Goal: Feedback & Contribution: Contribute content

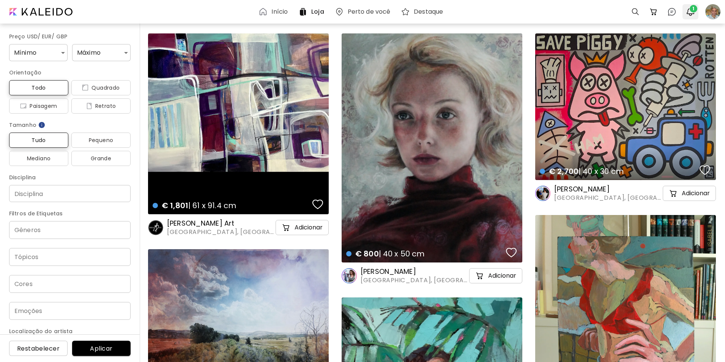
click at [691, 8] on span "1" at bounding box center [693, 9] width 8 height 8
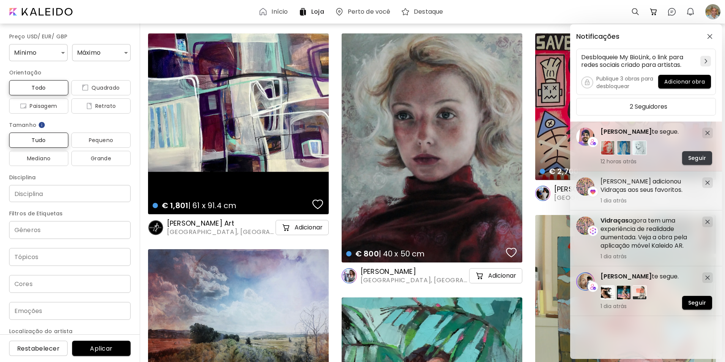
click at [695, 156] on span "Seguir" at bounding box center [697, 158] width 18 height 8
click at [697, 301] on span "Seguir" at bounding box center [697, 303] width 18 height 8
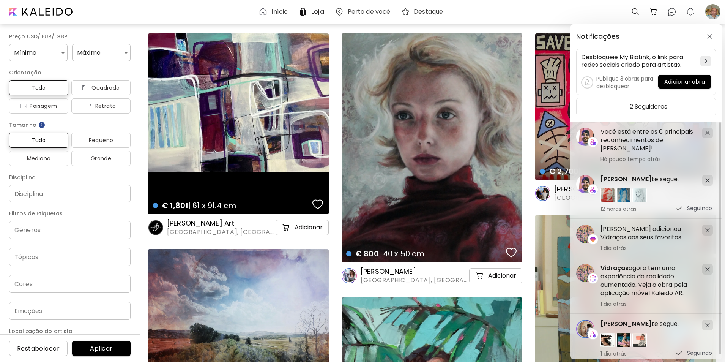
click at [719, 175] on div at bounding box center [720, 237] width 2 height 231
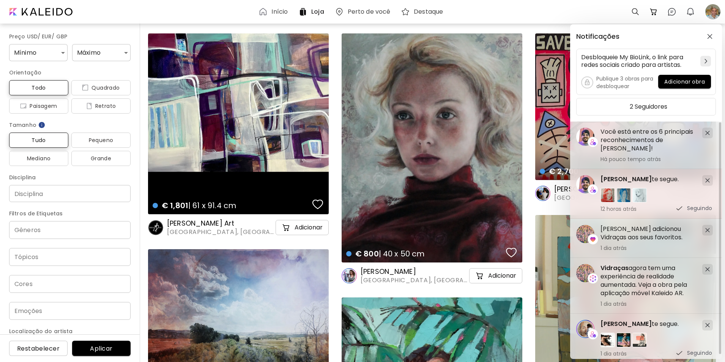
click at [618, 196] on img at bounding box center [623, 195] width 14 height 14
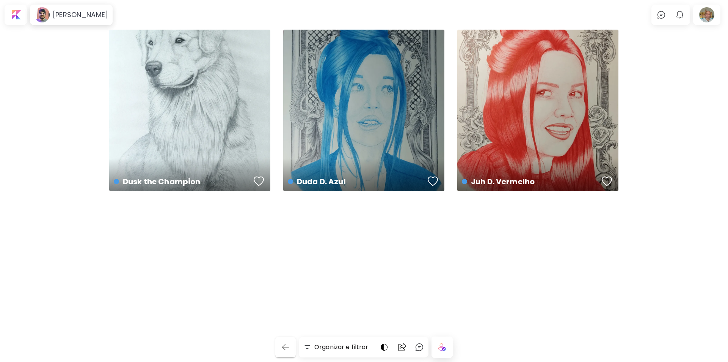
click at [286, 348] on img "button" at bounding box center [285, 346] width 9 height 9
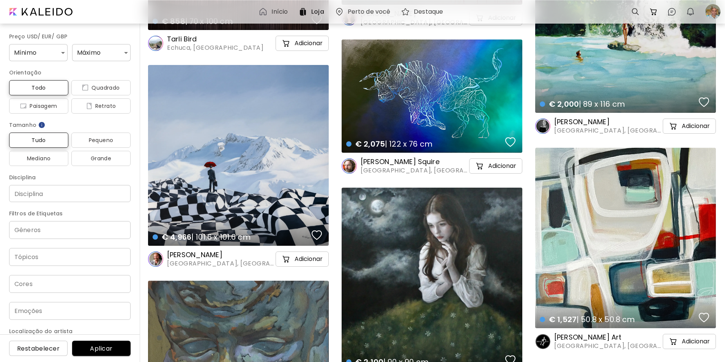
scroll to position [3042, 0]
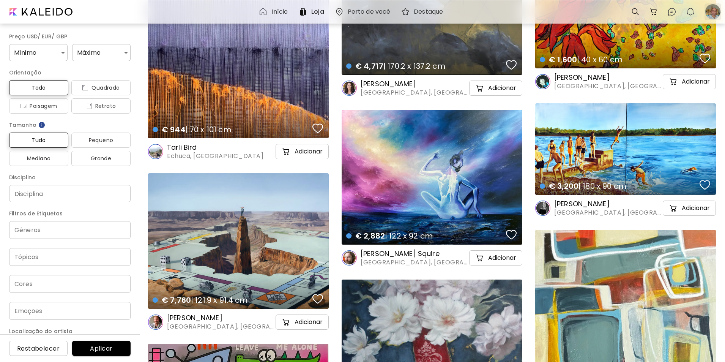
click at [711, 12] on div at bounding box center [712, 11] width 17 height 17
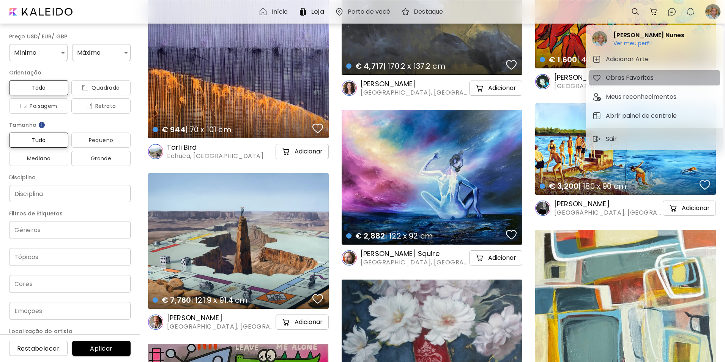
click at [625, 76] on h5 "Obras Favoritas" at bounding box center [631, 77] width 50 height 9
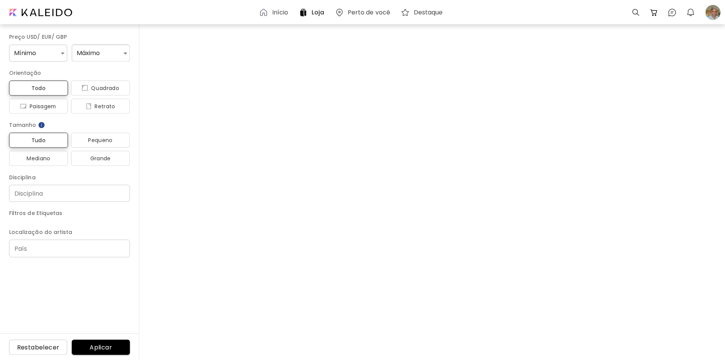
scroll to position [3042, 0]
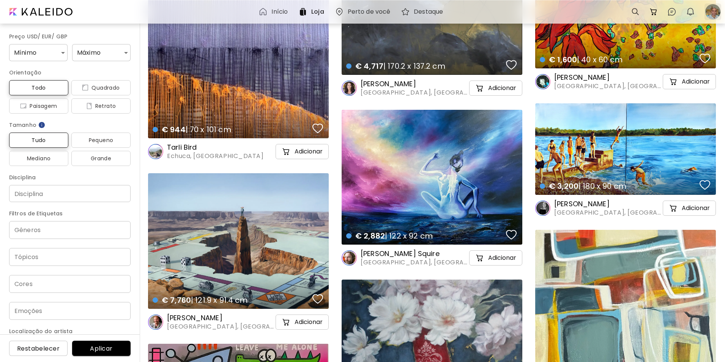
click at [712, 9] on div at bounding box center [712, 11] width 17 height 17
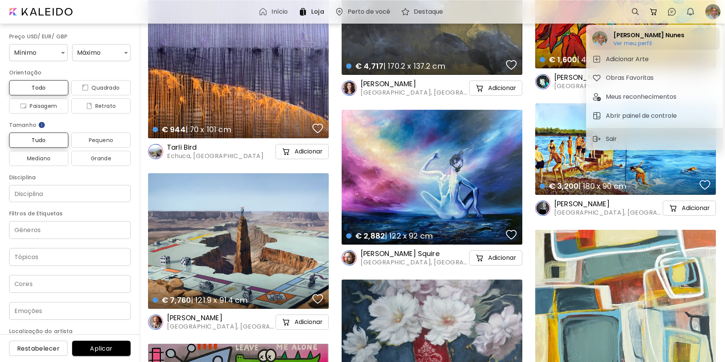
click at [633, 42] on h6 "Ver meu perfil" at bounding box center [648, 43] width 71 height 7
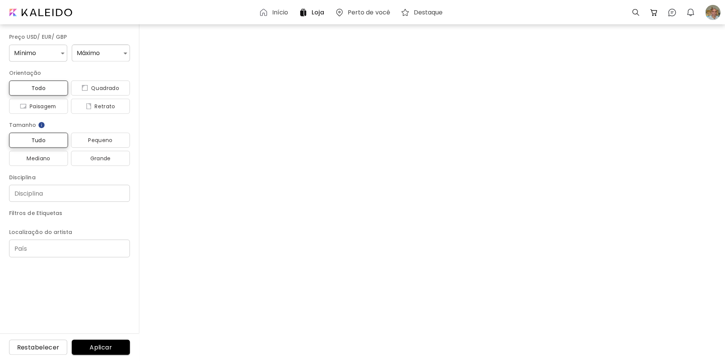
scroll to position [3042, 0]
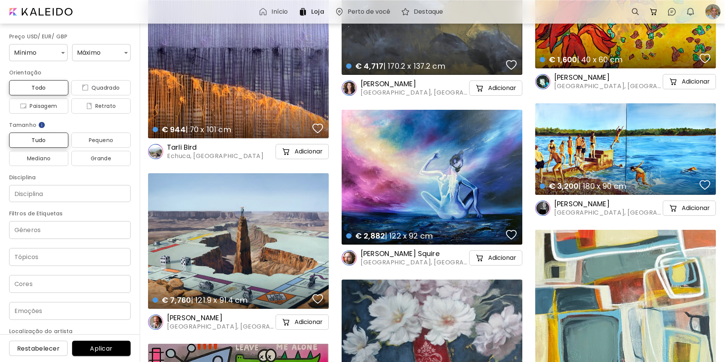
click at [450, 187] on div "€ 2,882 | 122 x 92 cm details" at bounding box center [431, 177] width 181 height 135
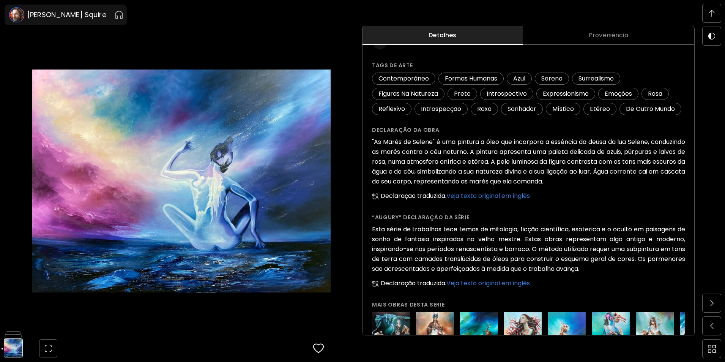
scroll to position [167, 0]
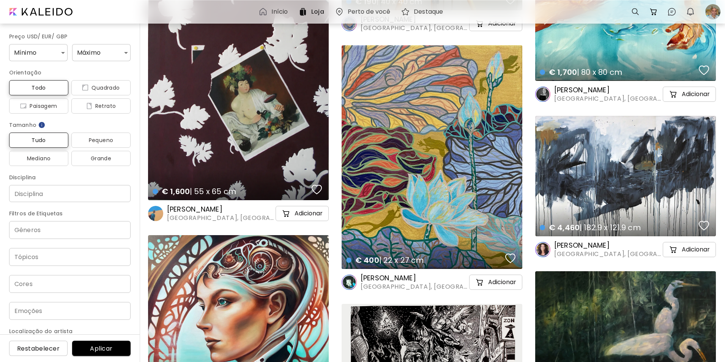
scroll to position [841, 0]
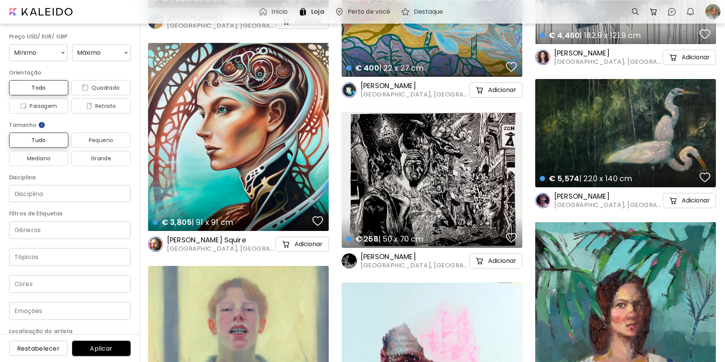
click at [427, 166] on div "€ 258 | 50 x 70 cm details" at bounding box center [431, 180] width 181 height 136
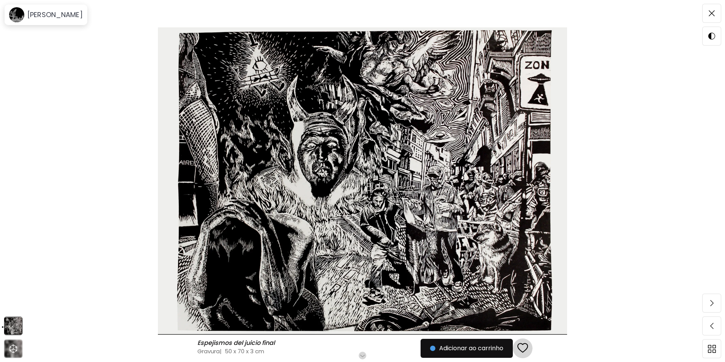
click at [522, 345] on div "button" at bounding box center [522, 347] width 11 height 11
click at [710, 13] on img at bounding box center [711, 13] width 6 height 6
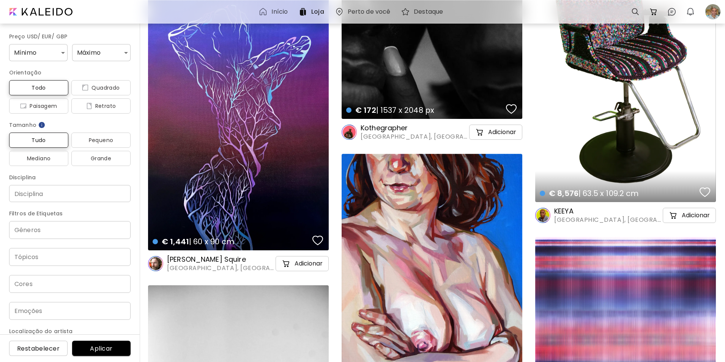
scroll to position [31494, 0]
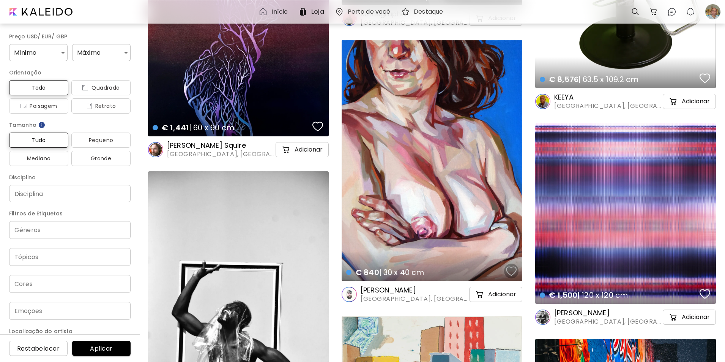
click at [510, 269] on div "button" at bounding box center [511, 270] width 11 height 11
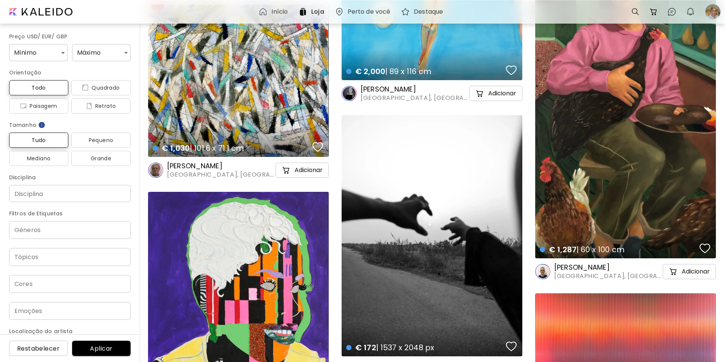
scroll to position [32794, 0]
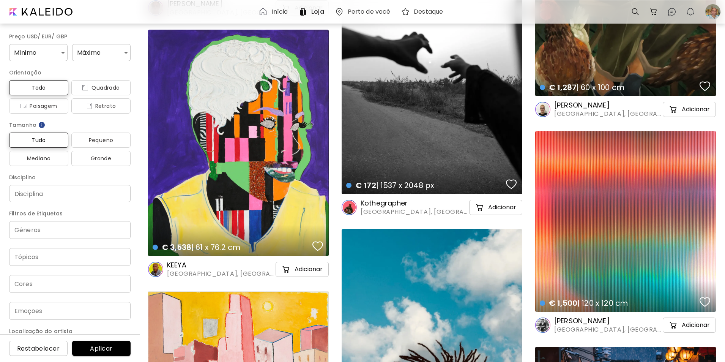
click at [318, 245] on div "button" at bounding box center [317, 245] width 11 height 11
click at [156, 269] on image at bounding box center [155, 268] width 15 height 15
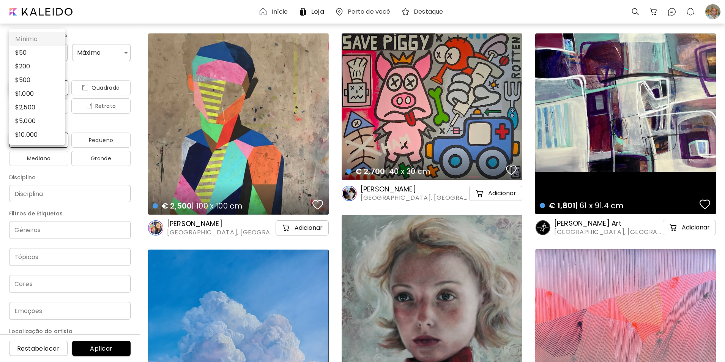
click at [61, 52] on body "Início Loja Perto de você Destaque 0 0 0 Preço USD/ EUR/ GBP Mínimo * Máximo * …" at bounding box center [362, 181] width 725 height 362
click at [110, 33] on div at bounding box center [362, 181] width 725 height 362
click at [60, 52] on body "Início Loja Perto de você Destaque 0 0 0 Preço USD/ EUR/ GBP Mínimo * Máximo * …" at bounding box center [362, 181] width 725 height 362
click at [147, 14] on div at bounding box center [362, 181] width 725 height 362
click at [711, 13] on div at bounding box center [712, 11] width 17 height 17
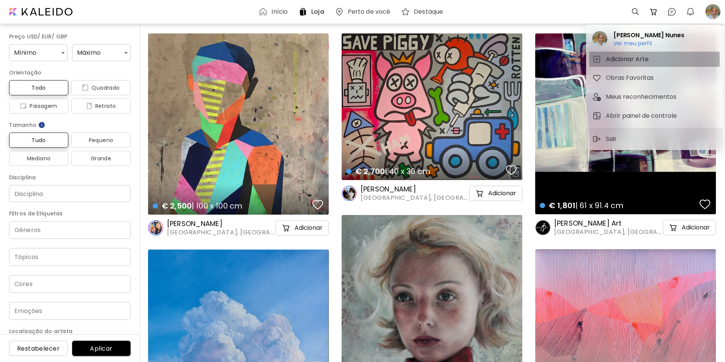
click at [620, 58] on h5 "Adicionar Arte" at bounding box center [628, 59] width 45 height 9
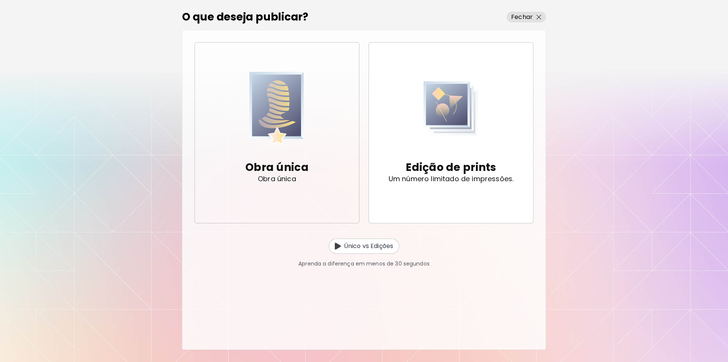
click at [280, 168] on p "Obra única" at bounding box center [276, 167] width 63 height 15
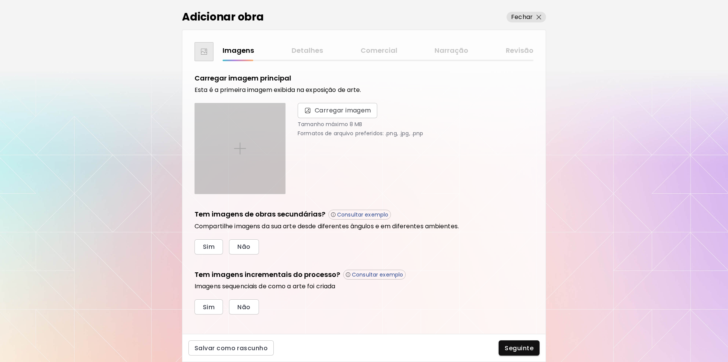
click at [241, 149] on img at bounding box center [240, 148] width 12 height 12
click at [0, 0] on input "file" at bounding box center [0, 0] width 0 height 0
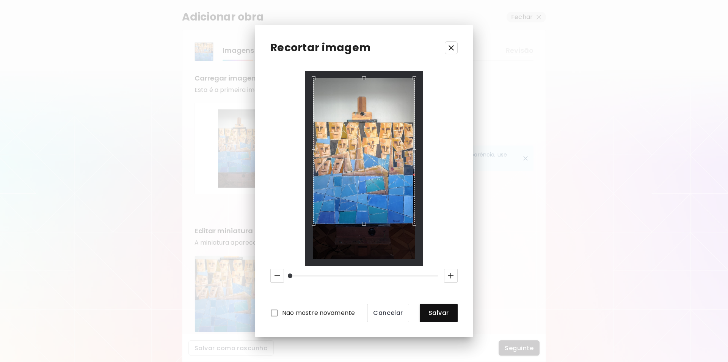
click at [362, 225] on div "Use the up and down arrow keys to move the south drag handle to change the crop…" at bounding box center [362, 225] width 0 height 0
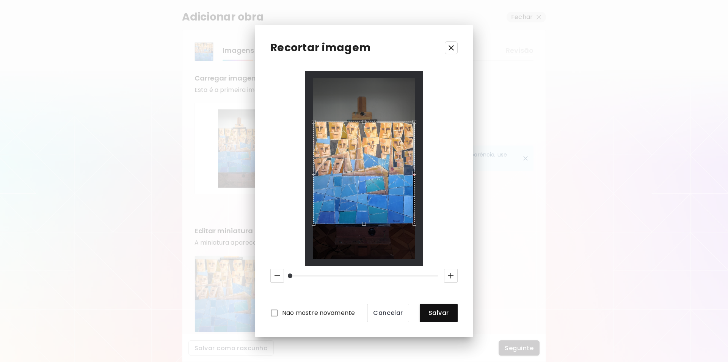
click at [362, 120] on div "Use the up and down arrow keys to move the north drag handle to change the crop…" at bounding box center [362, 120] width 0 height 0
click at [434, 312] on span "Salvar" at bounding box center [439, 312] width 26 height 8
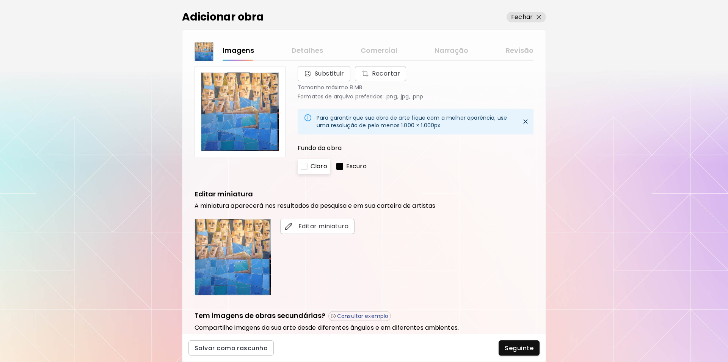
scroll to position [39, 0]
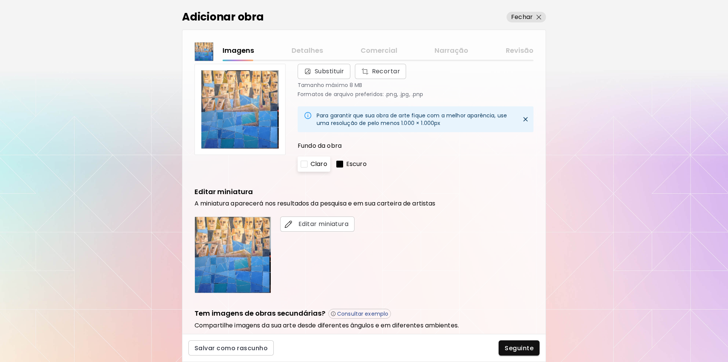
click at [341, 164] on div at bounding box center [340, 163] width 7 height 7
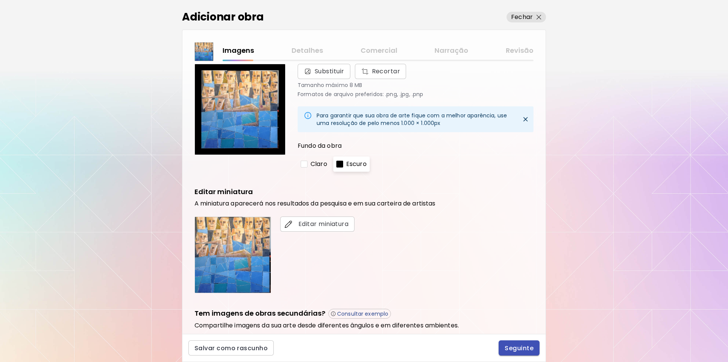
click at [520, 349] on span "Seguinte" at bounding box center [519, 348] width 29 height 8
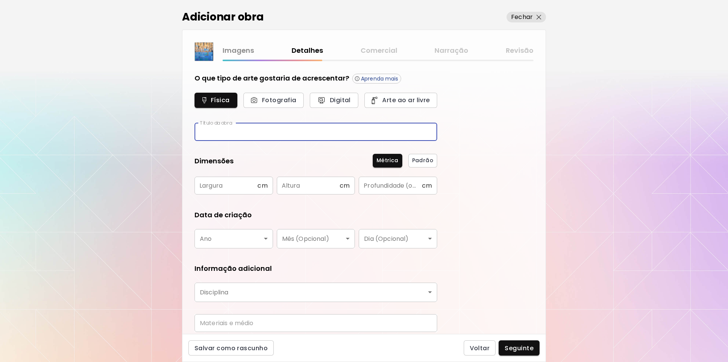
click at [209, 134] on input "text" at bounding box center [316, 132] width 243 height 18
type input "**********"
click at [208, 184] on input "text" at bounding box center [226, 185] width 63 height 18
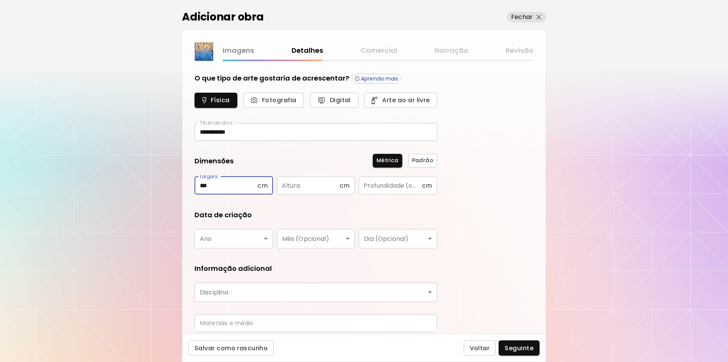
type input "***"
click at [294, 187] on input "text" at bounding box center [308, 185] width 63 height 18
type input "***"
click at [378, 186] on input "text" at bounding box center [390, 185] width 63 height 18
type input "*"
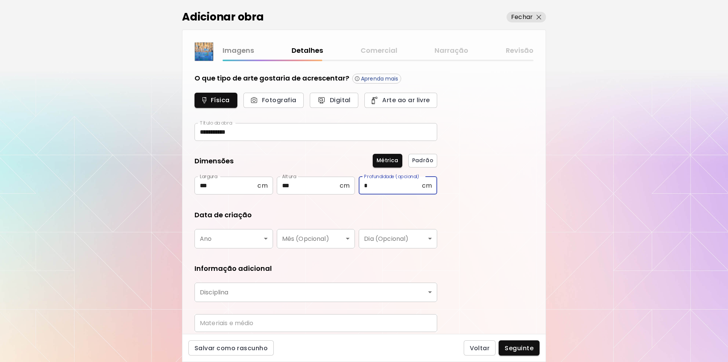
click at [267, 237] on body "**********" at bounding box center [364, 181] width 728 height 362
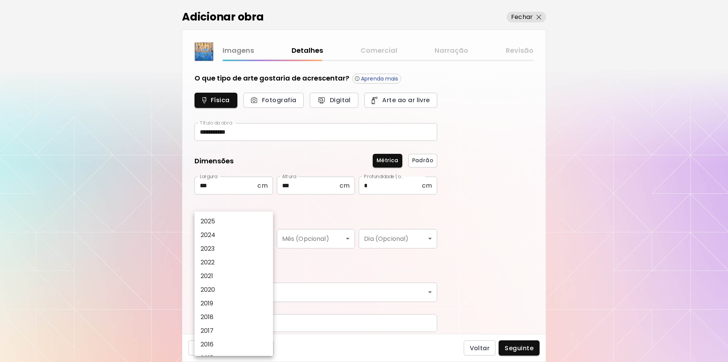
click at [210, 220] on p "2025" at bounding box center [208, 221] width 15 height 9
type input "****"
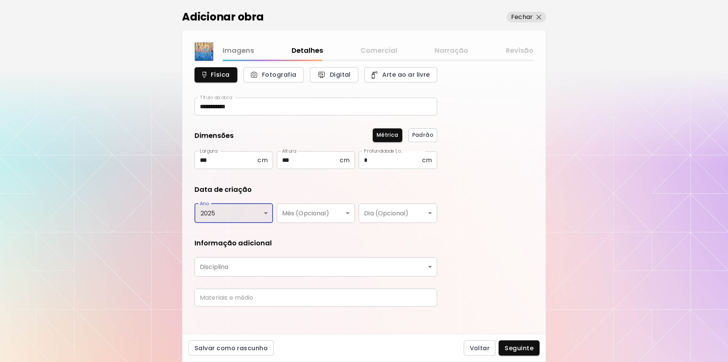
scroll to position [28, 0]
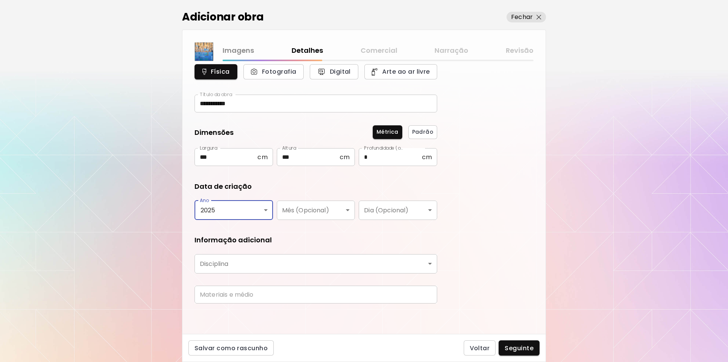
click at [432, 263] on body "**********" at bounding box center [364, 181] width 728 height 362
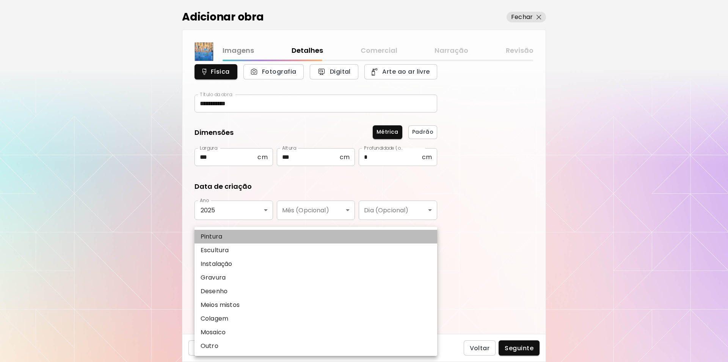
click at [216, 234] on p "Pintura" at bounding box center [212, 236] width 22 height 9
type input "********"
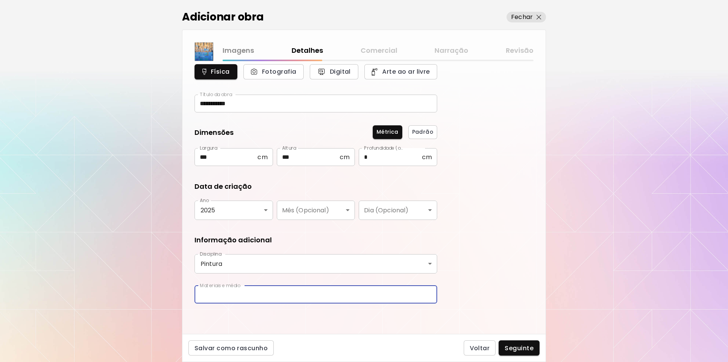
click at [219, 293] on input "text" at bounding box center [316, 294] width 243 height 18
type input "**********"
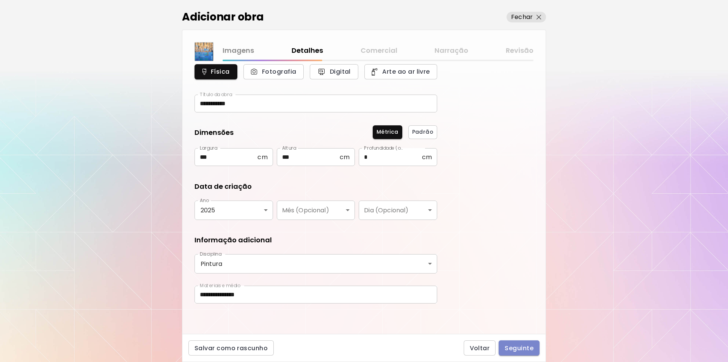
click at [514, 347] on span "Seguinte" at bounding box center [519, 348] width 29 height 8
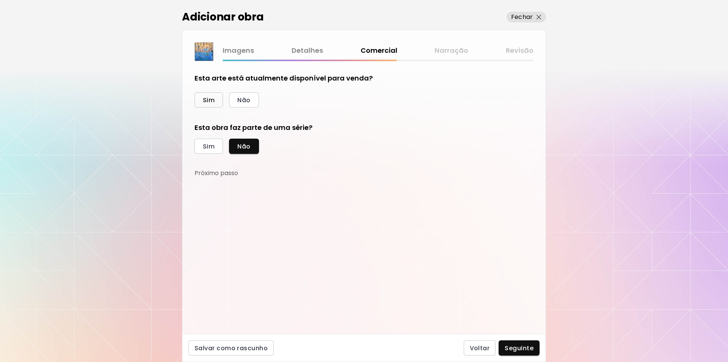
click at [204, 99] on span "Sim" at bounding box center [209, 100] width 12 height 8
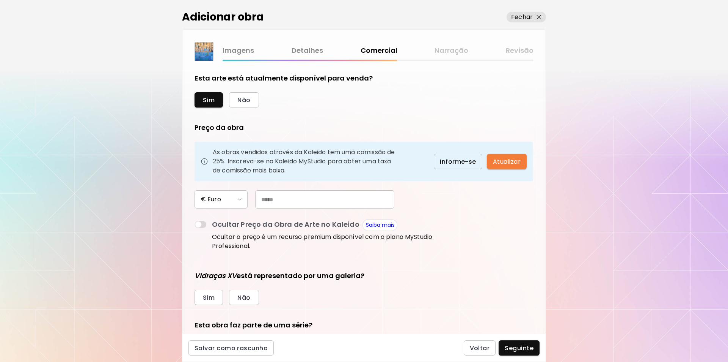
click at [265, 200] on input "text" at bounding box center [324, 199] width 139 height 18
type input "*********"
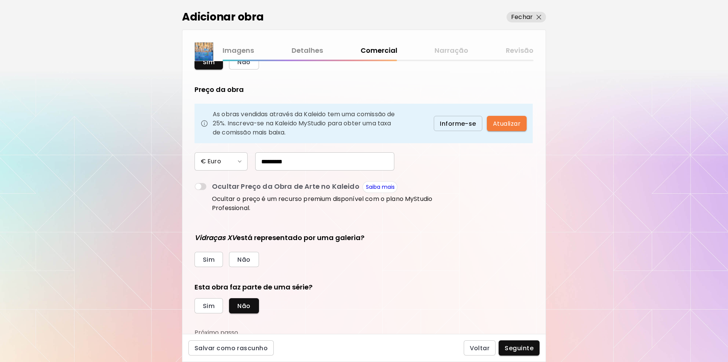
scroll to position [41, 0]
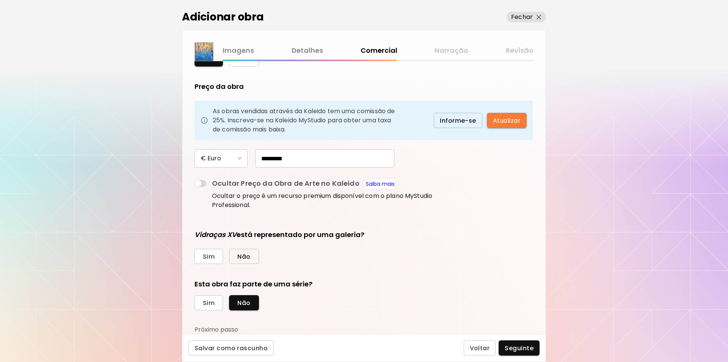
click at [244, 255] on span "Não" at bounding box center [244, 256] width 13 height 8
click at [514, 346] on span "Seguinte" at bounding box center [519, 348] width 29 height 8
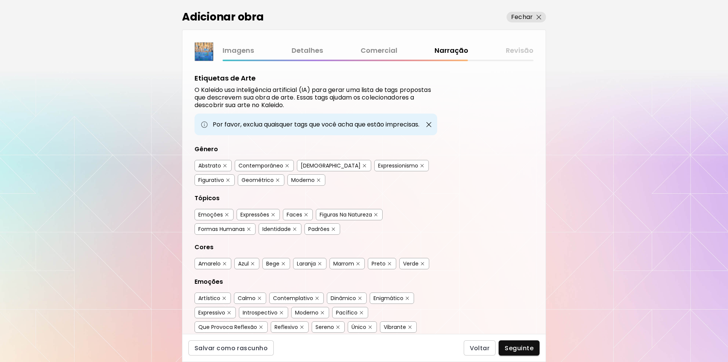
click at [223, 165] on img "button" at bounding box center [224, 165] width 3 height 3
click at [287, 164] on img "button" at bounding box center [287, 165] width 3 height 3
click at [377, 213] on img "button" at bounding box center [375, 214] width 3 height 3
click at [295, 229] on img "button" at bounding box center [294, 228] width 3 height 3
click at [335, 228] on img "button" at bounding box center [333, 228] width 3 height 3
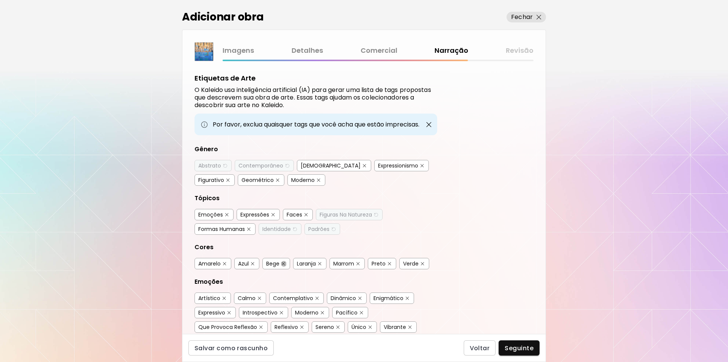
click at [283, 262] on img "button" at bounding box center [283, 263] width 3 height 3
click at [321, 262] on img "button" at bounding box center [319, 263] width 3 height 3
click at [424, 262] on img "button" at bounding box center [422, 263] width 3 height 3
click at [423, 264] on img "button" at bounding box center [422, 264] width 5 height 6
click at [258, 297] on img "button" at bounding box center [259, 297] width 3 height 3
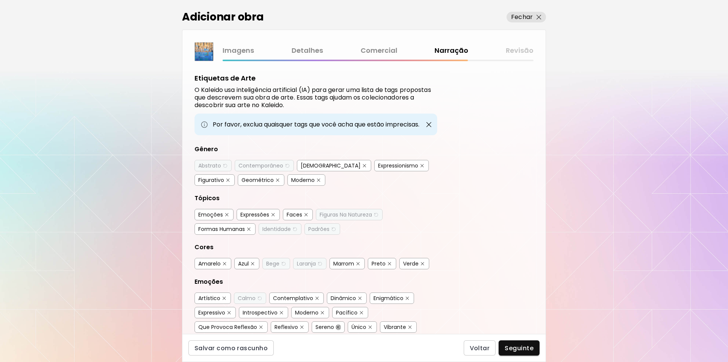
click at [338, 326] on img "button" at bounding box center [338, 326] width 3 height 3
click at [369, 326] on img "button" at bounding box center [370, 326] width 3 height 3
click at [370, 326] on img "button" at bounding box center [370, 327] width 5 height 6
click at [223, 298] on img "button" at bounding box center [224, 297] width 3 height 3
click at [514, 348] on span "Seguinte" at bounding box center [519, 348] width 29 height 8
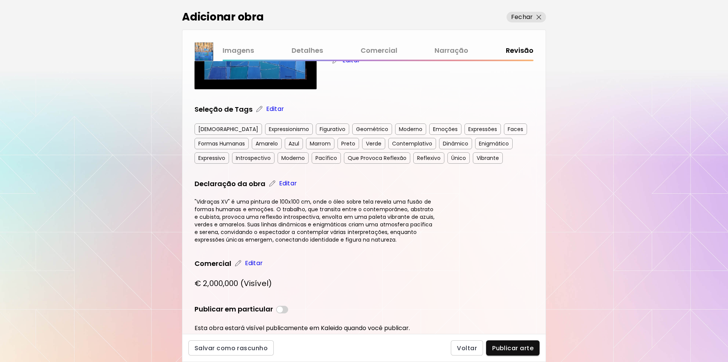
scroll to position [107, 0]
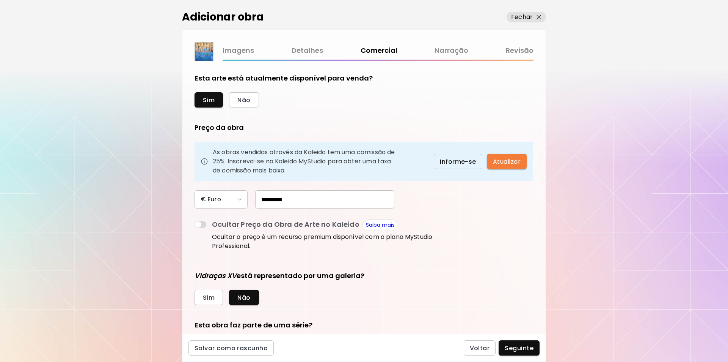
click at [291, 199] on input "*********" at bounding box center [324, 199] width 139 height 18
type input "*****"
click at [483, 222] on form "Esta arte está atualmente disponível para venda? Sim Não Preço da obra As obras…" at bounding box center [364, 197] width 339 height 248
click at [278, 198] on input "*****" at bounding box center [324, 199] width 139 height 18
click at [524, 348] on span "Seguinte" at bounding box center [519, 348] width 29 height 8
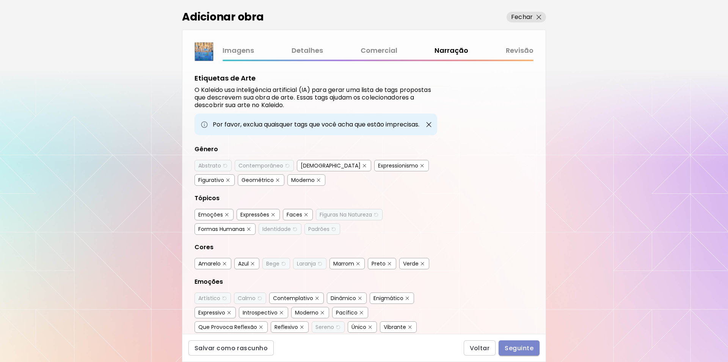
click at [521, 349] on span "Seguinte" at bounding box center [519, 348] width 29 height 8
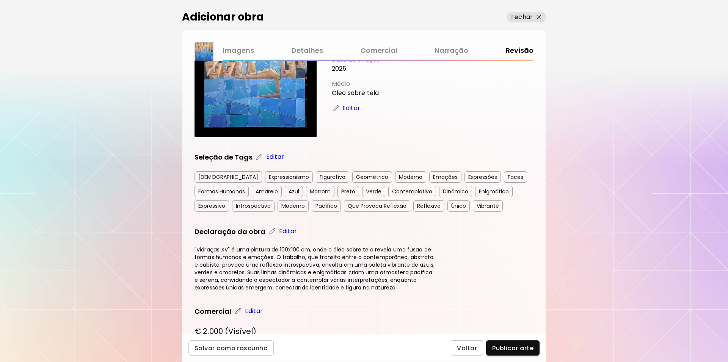
scroll to position [53, 0]
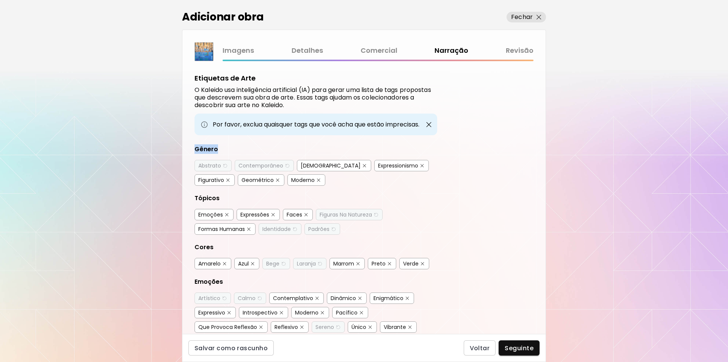
drag, startPoint x: 546, startPoint y: 148, endPoint x: 545, endPoint y: 137, distance: 11.1
click at [545, 137] on div "Imagens Detalhes Comercial Narração Revisão Etiquetas de Arte O Kaleido usa int…" at bounding box center [364, 182] width 364 height 304
click at [523, 16] on p "Fechar" at bounding box center [522, 17] width 22 height 9
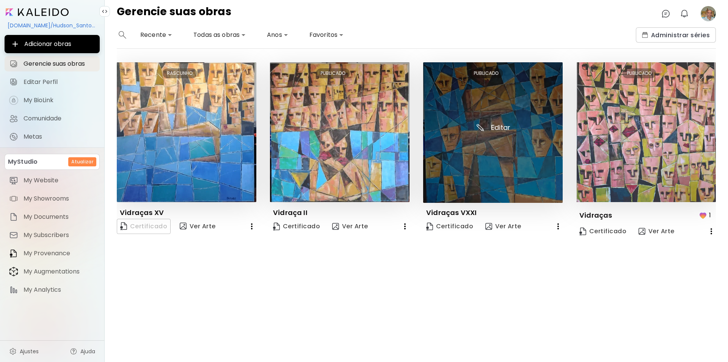
click at [490, 126] on img at bounding box center [493, 132] width 140 height 140
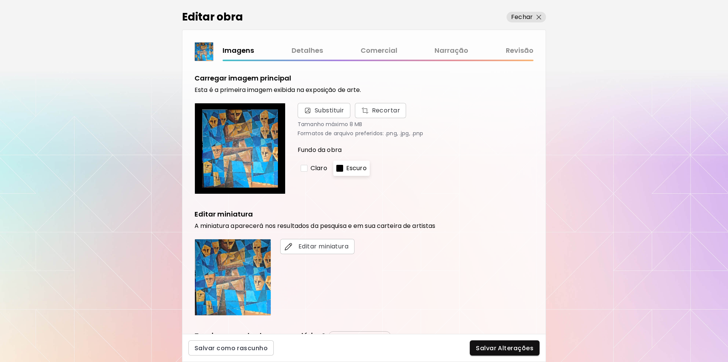
click at [309, 50] on link "Detalhes" at bounding box center [307, 50] width 31 height 11
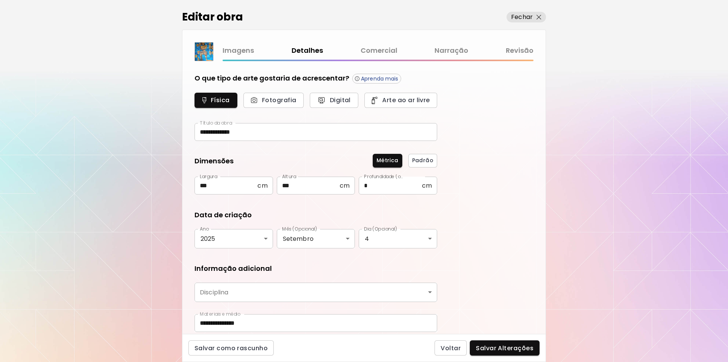
type input "********"
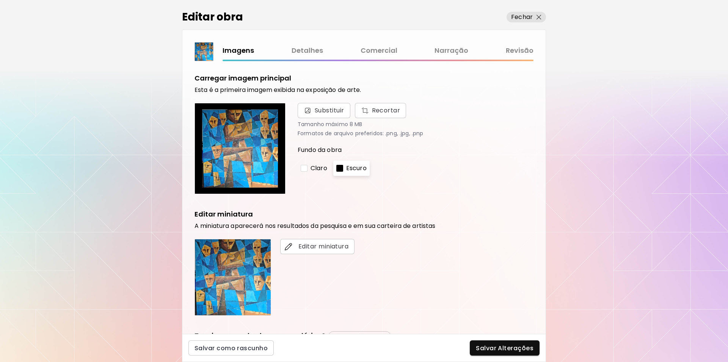
click at [376, 51] on link "Comercial" at bounding box center [379, 50] width 37 height 11
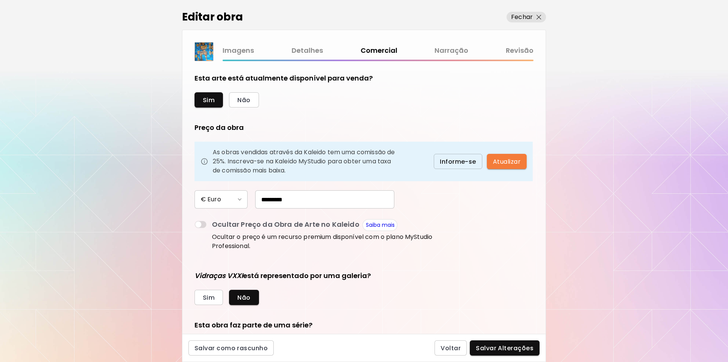
click at [290, 199] on input "*********" at bounding box center [324, 199] width 139 height 18
type input "*****"
click at [512, 350] on span "Salvar Alterações" at bounding box center [505, 348] width 58 height 8
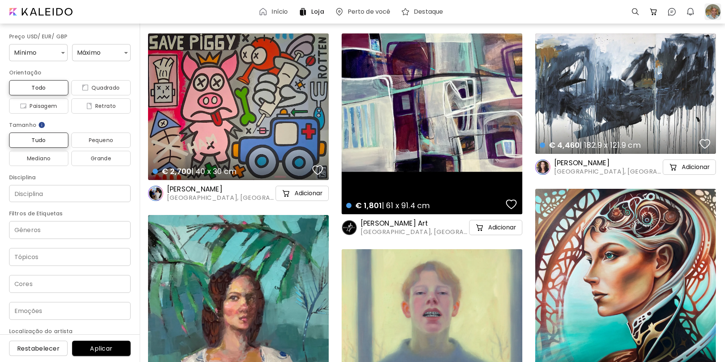
click at [712, 9] on div at bounding box center [712, 11] width 17 height 17
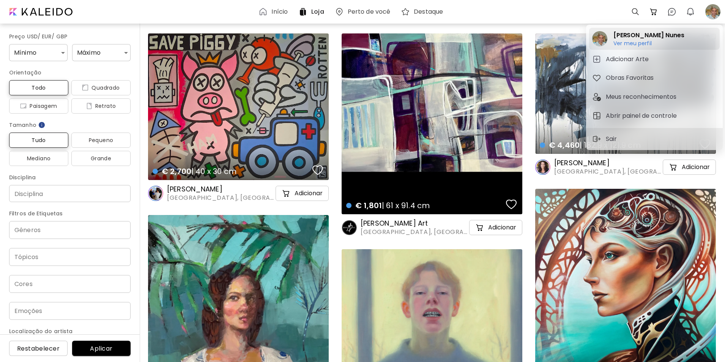
click at [630, 43] on h6 "Ver meu perfil" at bounding box center [648, 43] width 71 height 7
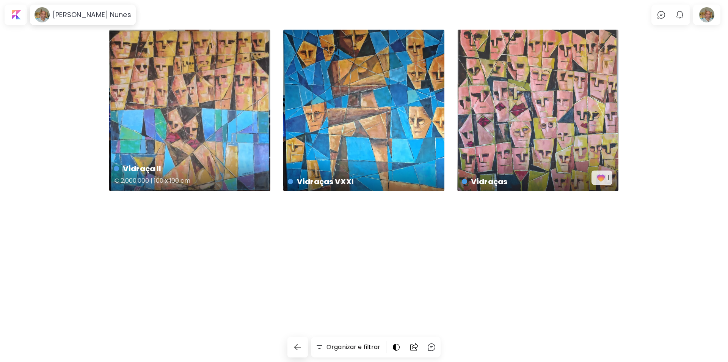
click at [200, 143] on div "Vidraça II € 2,000,000 | 100 x 100 cm" at bounding box center [189, 110] width 161 height 161
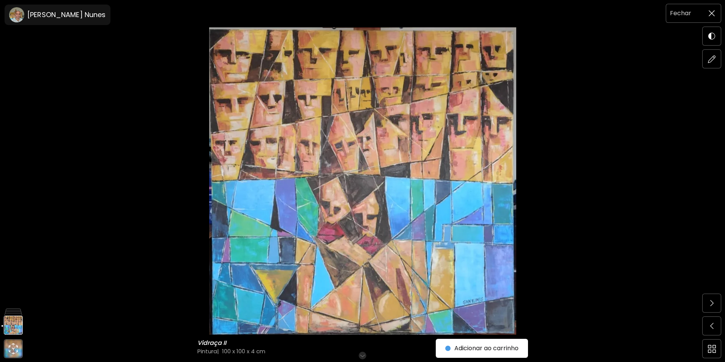
click at [713, 13] on img at bounding box center [711, 13] width 6 height 6
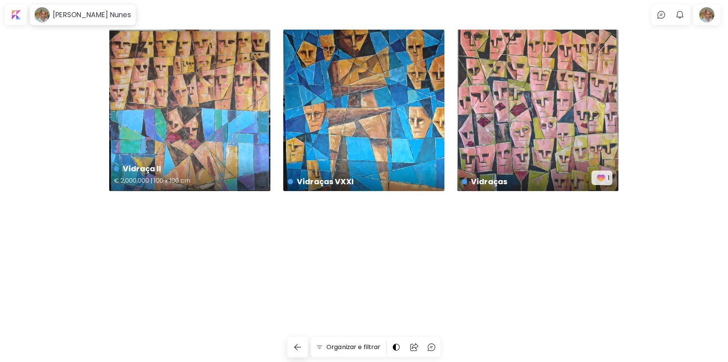
click at [224, 164] on h4 "Vidraça II" at bounding box center [189, 168] width 151 height 11
click at [705, 14] on div at bounding box center [707, 14] width 24 height 17
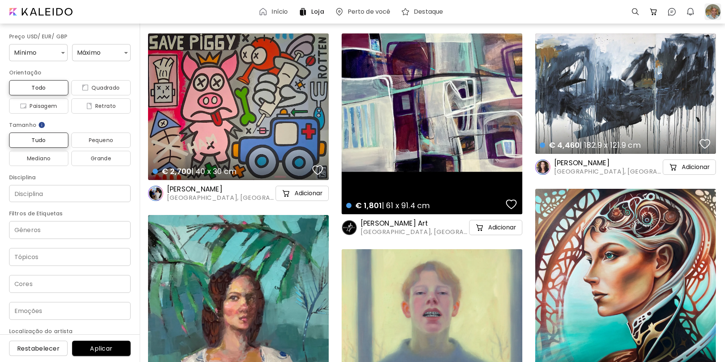
click at [711, 12] on div at bounding box center [712, 11] width 17 height 17
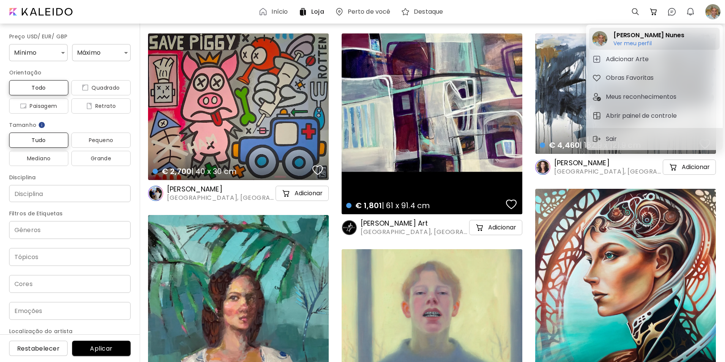
click at [619, 42] on h6 "Ver meu perfil" at bounding box center [648, 43] width 71 height 7
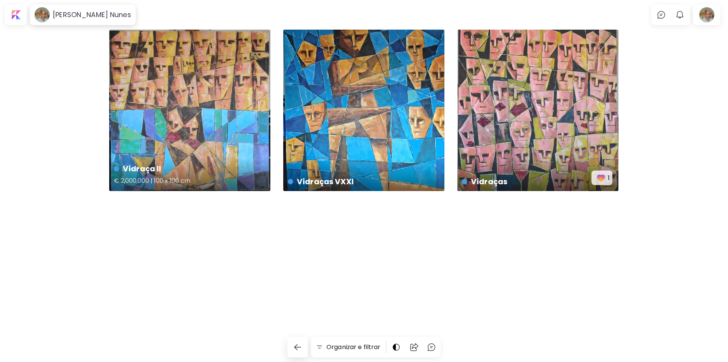
drag, startPoint x: 190, startPoint y: 126, endPoint x: 176, endPoint y: 107, distance: 23.5
click at [176, 107] on div "Vidraça II € 2,000,000 | 100 x 100 cm" at bounding box center [189, 110] width 161 height 161
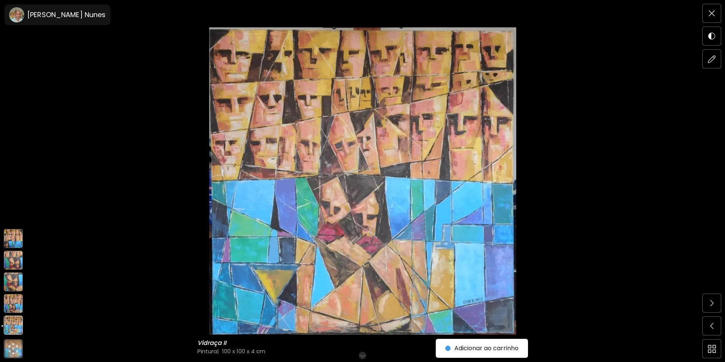
click at [10, 324] on img at bounding box center [13, 324] width 19 height 19
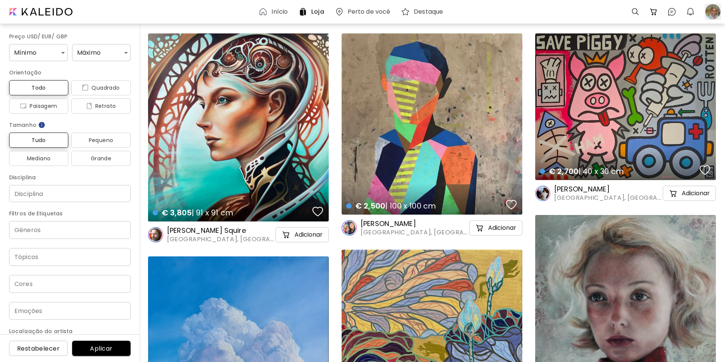
click at [711, 11] on div at bounding box center [712, 11] width 17 height 17
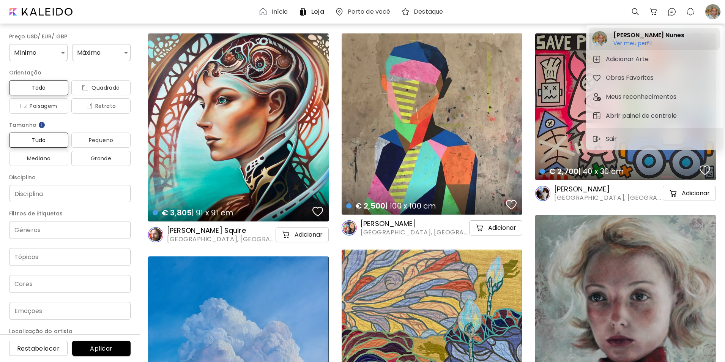
click at [630, 42] on h6 "Ver meu perfil" at bounding box center [648, 43] width 71 height 7
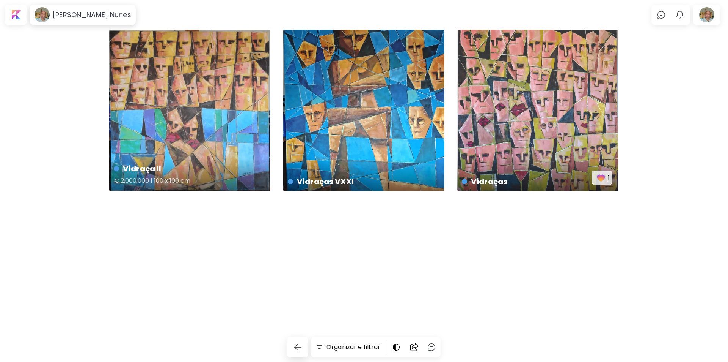
click at [210, 95] on div "Vidraça II € 2,000,000 | 100 x 100 cm" at bounding box center [189, 110] width 161 height 161
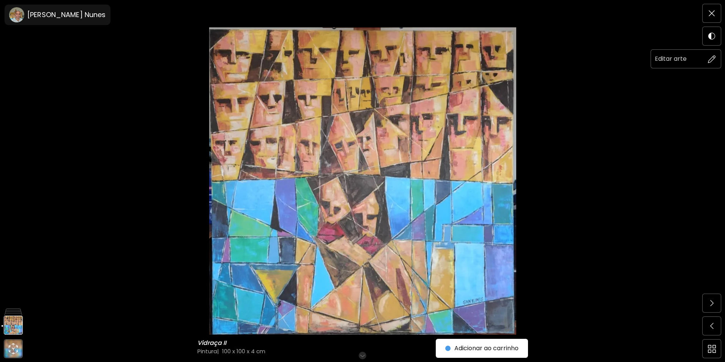
click at [712, 61] on img at bounding box center [712, 59] width 8 height 8
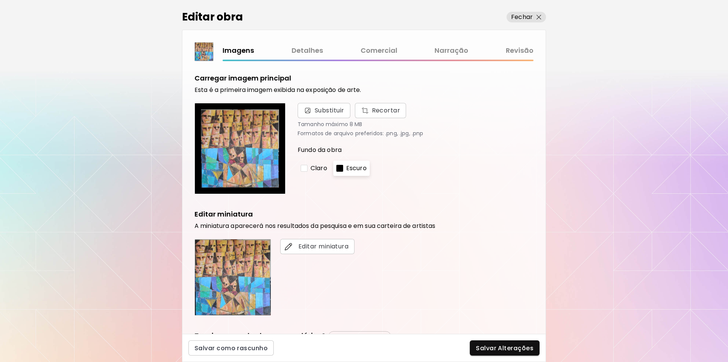
click at [375, 48] on link "Comercial" at bounding box center [379, 50] width 37 height 11
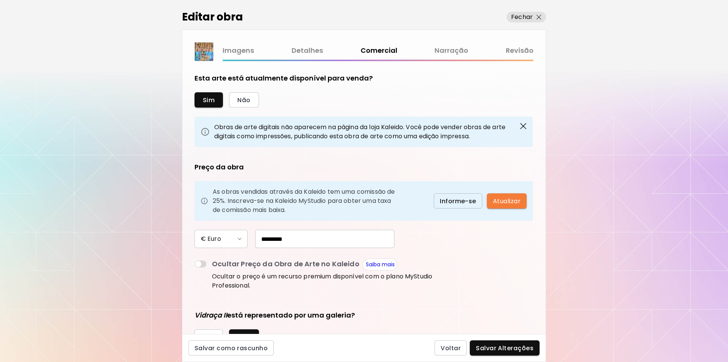
click at [290, 239] on input "*********" at bounding box center [324, 239] width 139 height 18
type input "*****"
click at [503, 348] on span "Salvar Alterações" at bounding box center [505, 348] width 58 height 8
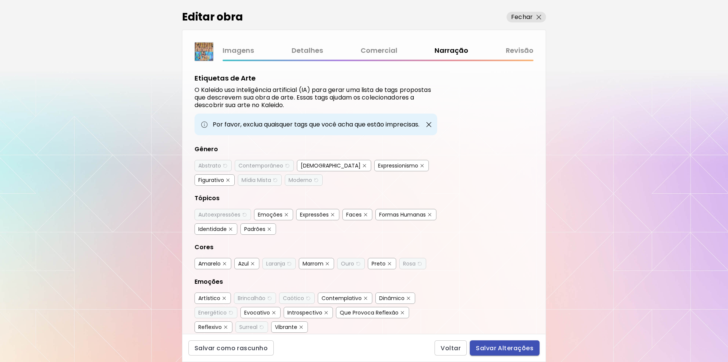
click at [507, 347] on span "Salvar Alterações" at bounding box center [505, 348] width 58 height 8
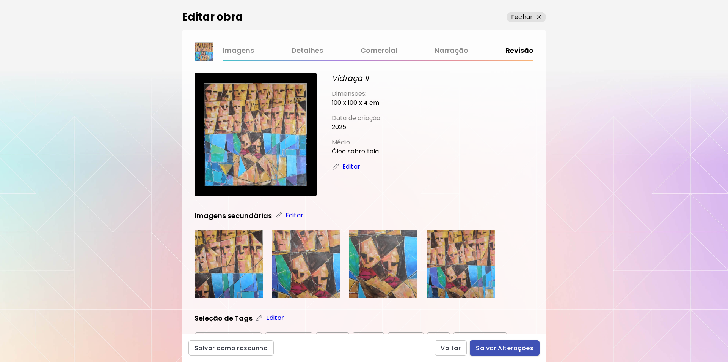
click at [502, 348] on span "Salvar Alterações" at bounding box center [505, 348] width 58 height 8
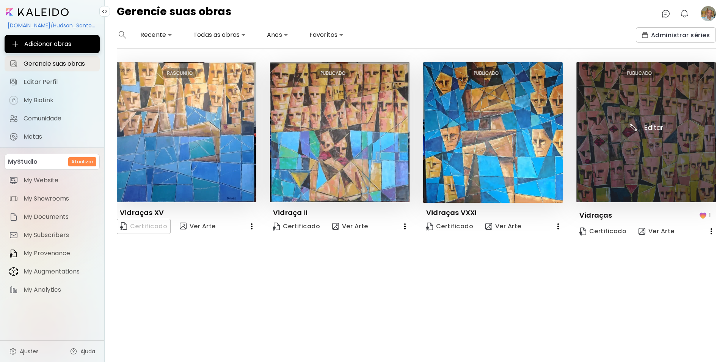
click at [645, 174] on img at bounding box center [647, 132] width 140 height 140
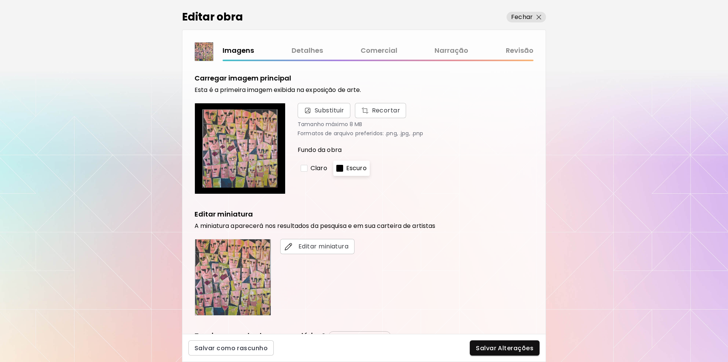
click at [382, 50] on link "Comercial" at bounding box center [379, 50] width 37 height 11
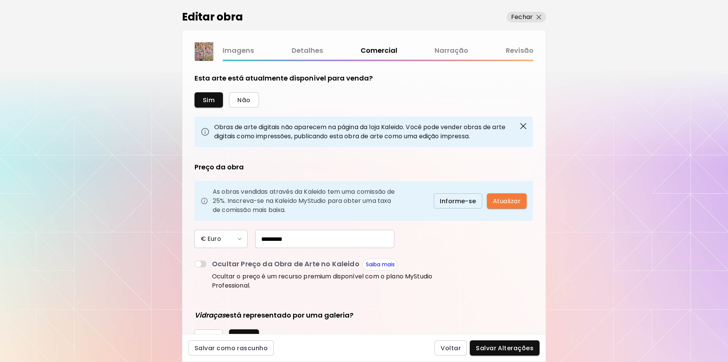
drag, startPoint x: 292, startPoint y: 236, endPoint x: 512, endPoint y: 258, distance: 220.7
click at [292, 238] on input "*********" at bounding box center [324, 239] width 139 height 18
type input "*****"
click at [499, 346] on span "Salvar Alterações" at bounding box center [505, 348] width 58 height 8
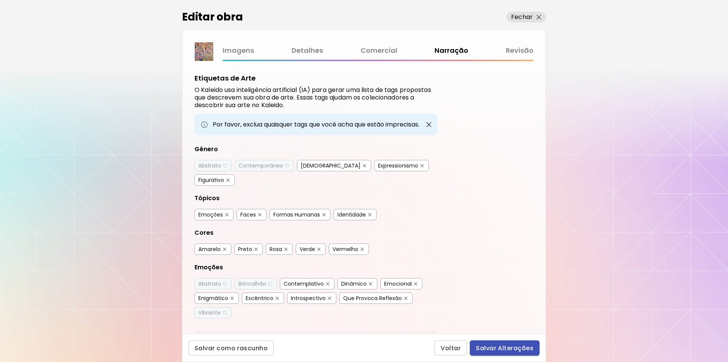
click at [502, 348] on span "Salvar Alterações" at bounding box center [505, 348] width 58 height 8
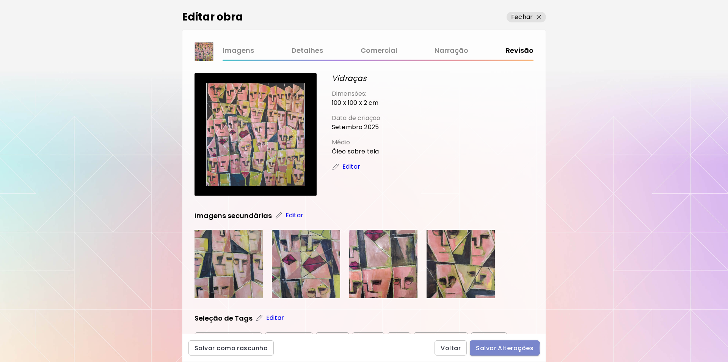
click at [502, 348] on span "Salvar Alterações" at bounding box center [505, 348] width 58 height 8
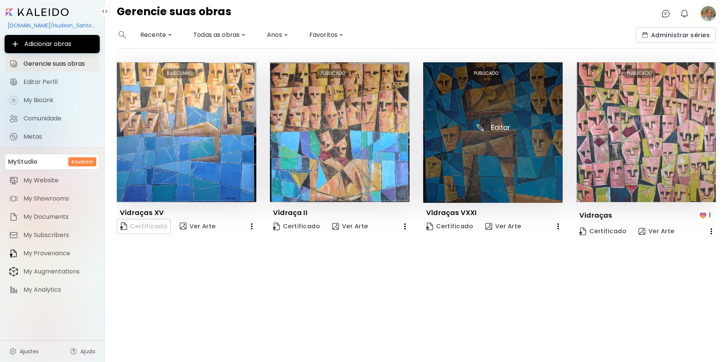
click at [497, 159] on img at bounding box center [493, 132] width 140 height 140
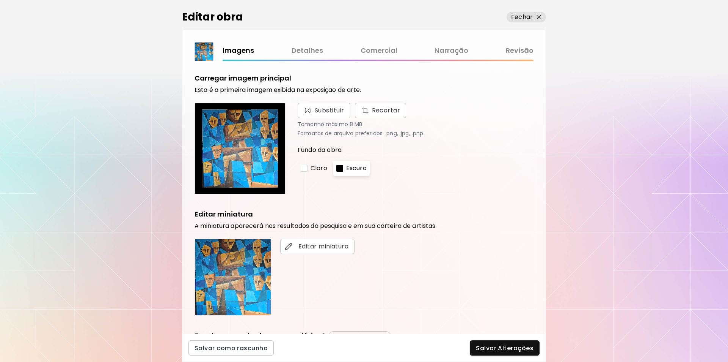
click at [375, 52] on link "Comercial" at bounding box center [379, 50] width 37 height 11
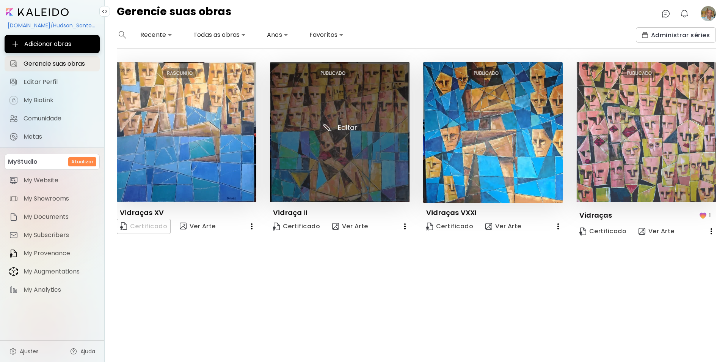
click at [346, 140] on img at bounding box center [340, 132] width 140 height 140
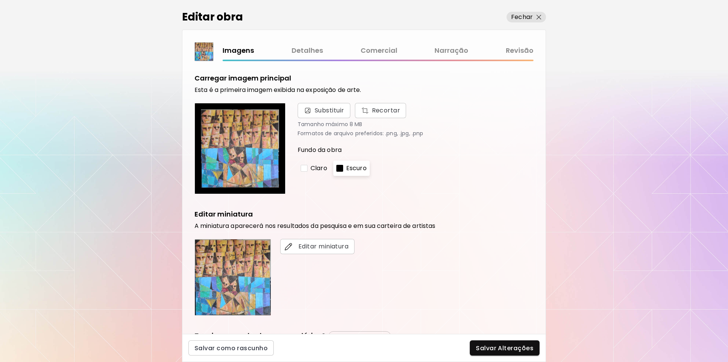
click at [378, 51] on link "Comercial" at bounding box center [379, 50] width 37 height 11
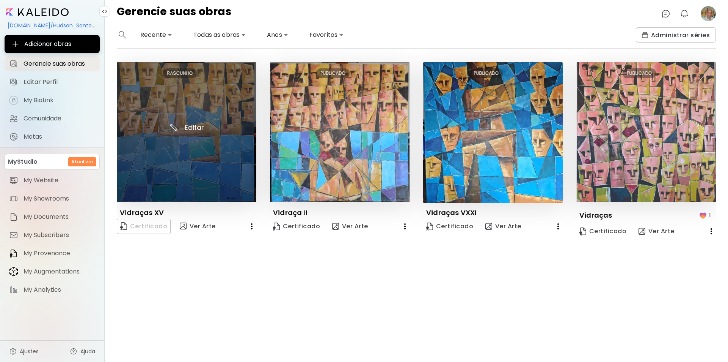
click at [181, 164] on img at bounding box center [187, 132] width 140 height 140
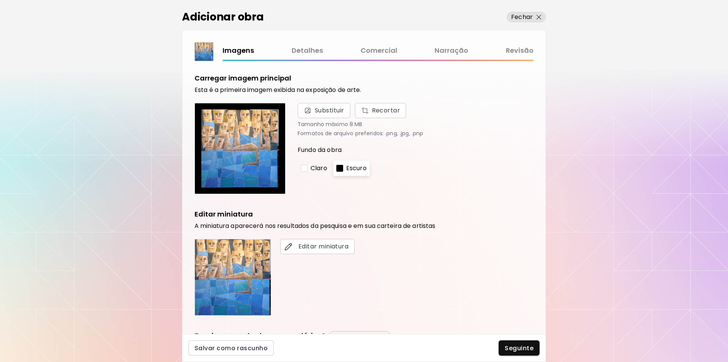
click at [389, 50] on link "Comercial" at bounding box center [379, 50] width 37 height 11
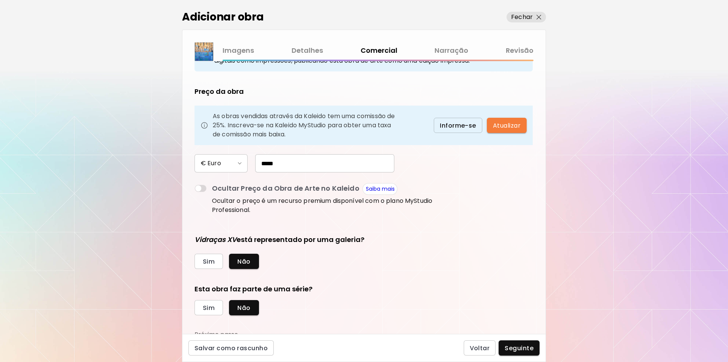
scroll to position [80, 0]
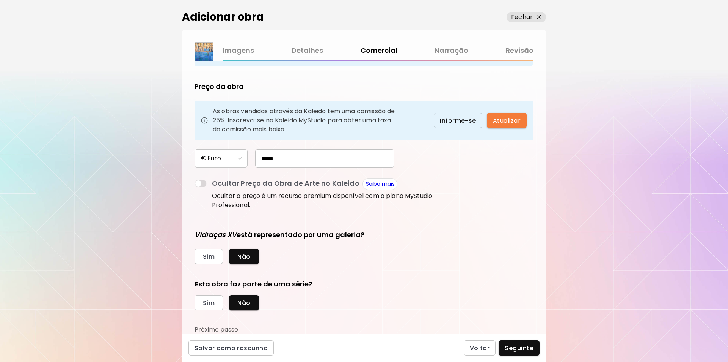
click at [308, 50] on link "Detalhes" at bounding box center [307, 50] width 31 height 11
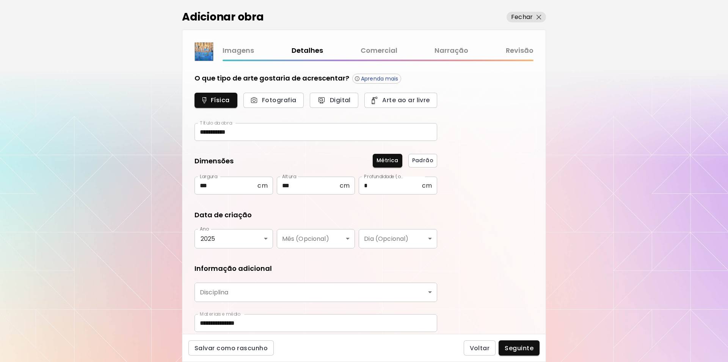
type input "********"
click at [236, 51] on link "Imagens" at bounding box center [238, 50] width 31 height 11
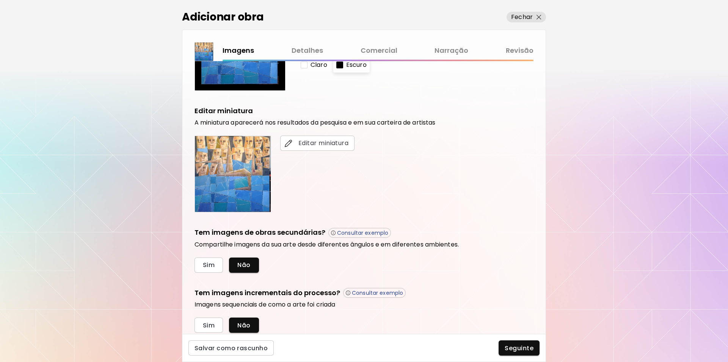
scroll to position [129, 0]
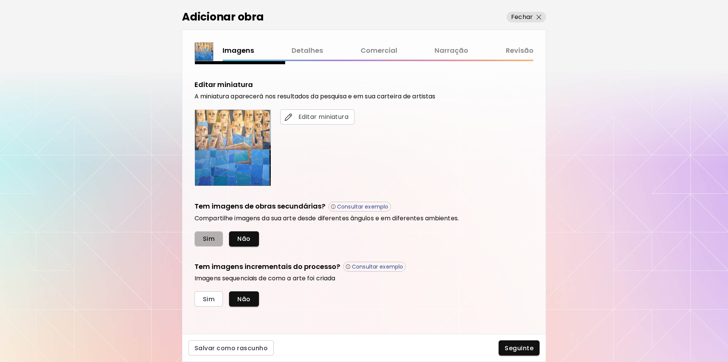
click at [208, 239] on span "Sim" at bounding box center [209, 238] width 12 height 8
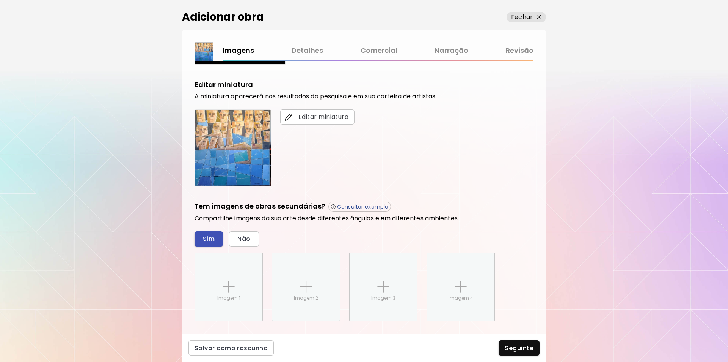
scroll to position [204, 0]
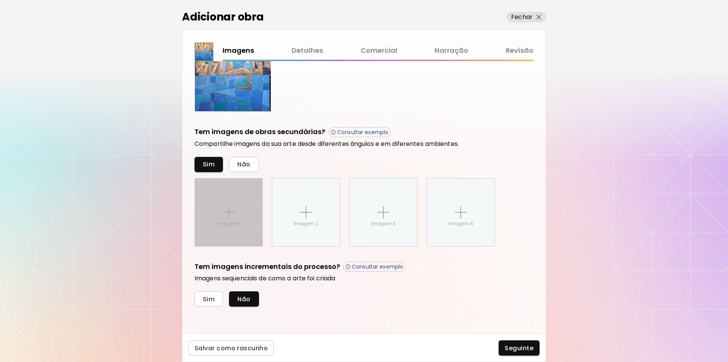
click at [228, 211] on img at bounding box center [229, 212] width 12 height 12
click at [0, 0] on input "Imagem 1" at bounding box center [0, 0] width 0 height 0
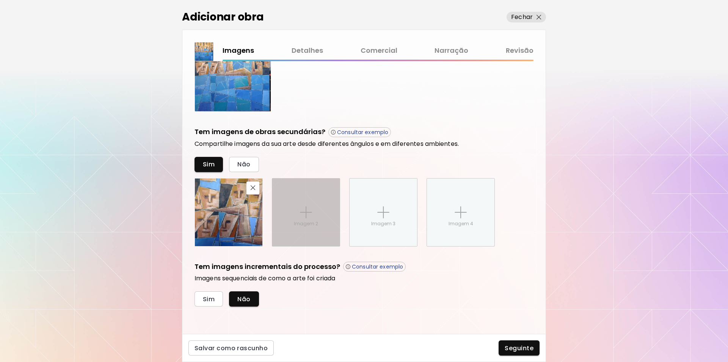
click at [309, 211] on img at bounding box center [306, 212] width 12 height 12
click at [0, 0] on input "Imagem 2" at bounding box center [0, 0] width 0 height 0
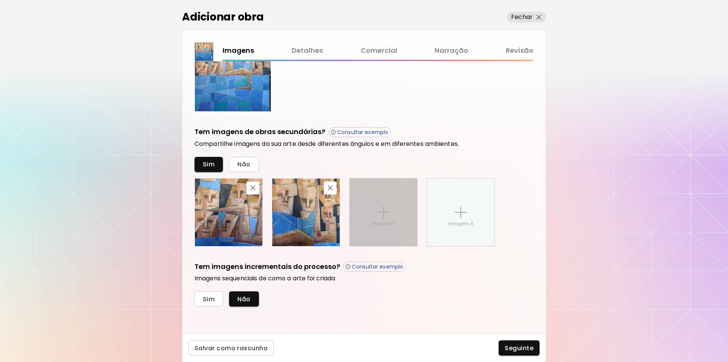
click at [385, 215] on img at bounding box center [384, 212] width 12 height 12
click at [0, 0] on input "Imagem 3" at bounding box center [0, 0] width 0 height 0
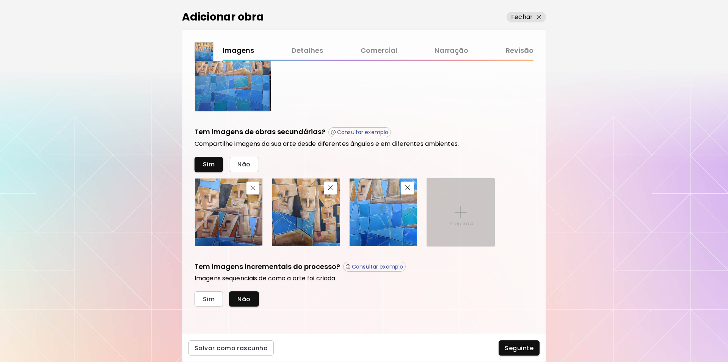
click at [463, 212] on img at bounding box center [461, 212] width 12 height 12
click at [0, 0] on input "Imagem 4" at bounding box center [0, 0] width 0 height 0
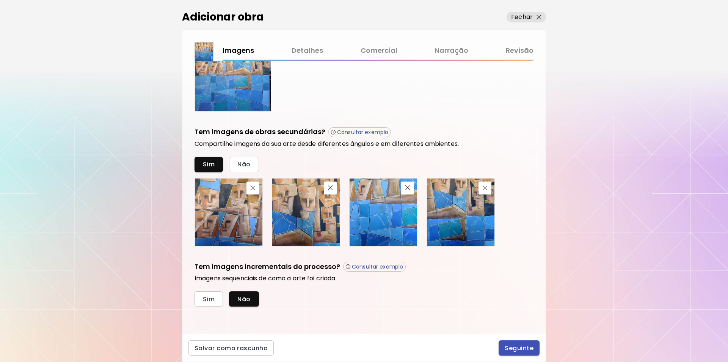
click at [520, 347] on span "Seguinte" at bounding box center [519, 348] width 29 height 8
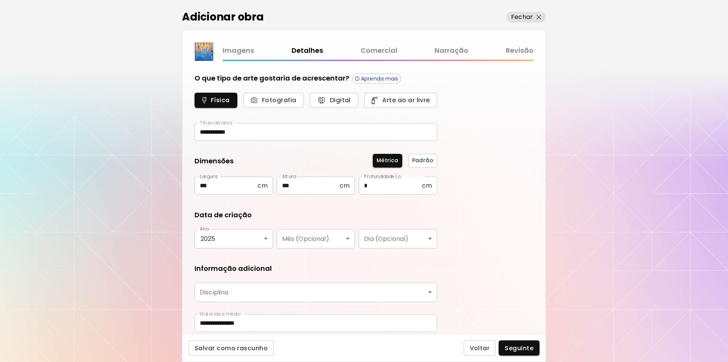
type input "********"
click at [518, 350] on span "Seguinte" at bounding box center [519, 348] width 29 height 8
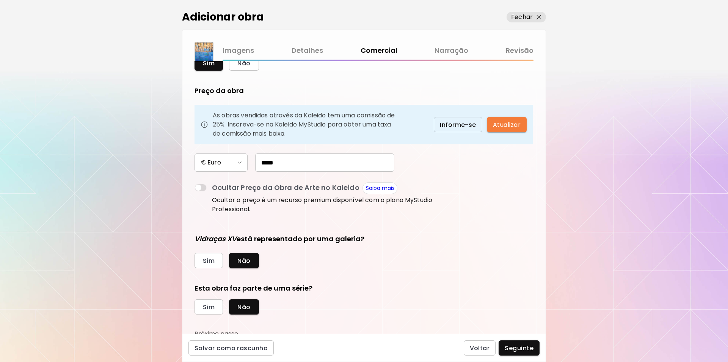
scroll to position [41, 0]
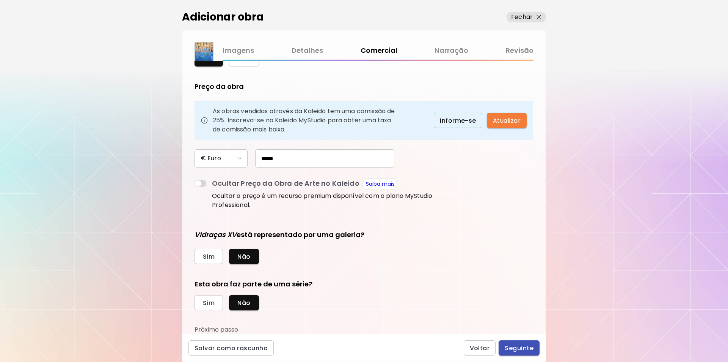
click at [514, 349] on span "Seguinte" at bounding box center [519, 348] width 29 height 8
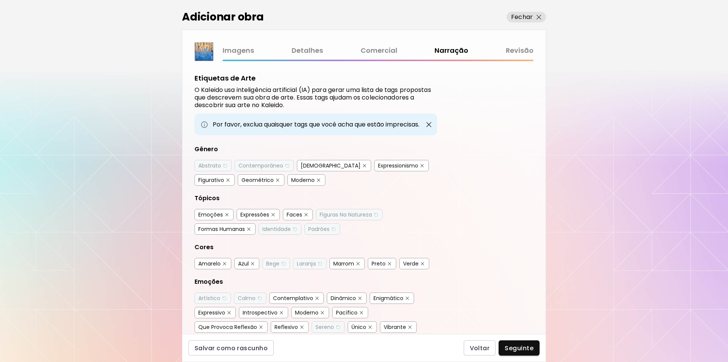
click at [521, 49] on link "Revisão" at bounding box center [520, 50] width 28 height 11
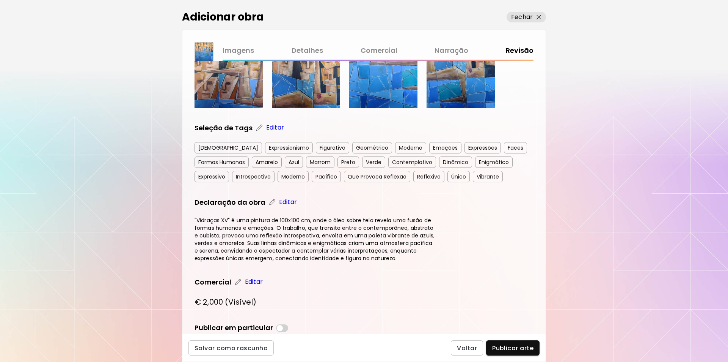
scroll to position [191, 0]
click at [270, 161] on div "Amarelo" at bounding box center [267, 161] width 30 height 11
drag, startPoint x: 546, startPoint y: 191, endPoint x: 544, endPoint y: 207, distance: 16.1
click at [544, 207] on div "Adicionar obra Fechar Imagens Detalhes Comercial Narração Revisão Vidraças XV D…" at bounding box center [364, 181] width 728 height 362
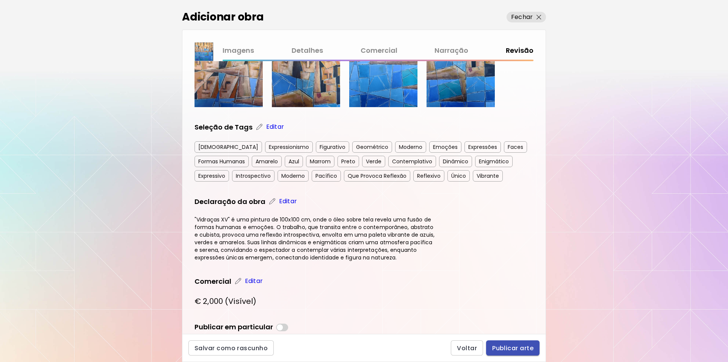
click at [511, 350] on span "Publicar arte" at bounding box center [512, 348] width 41 height 8
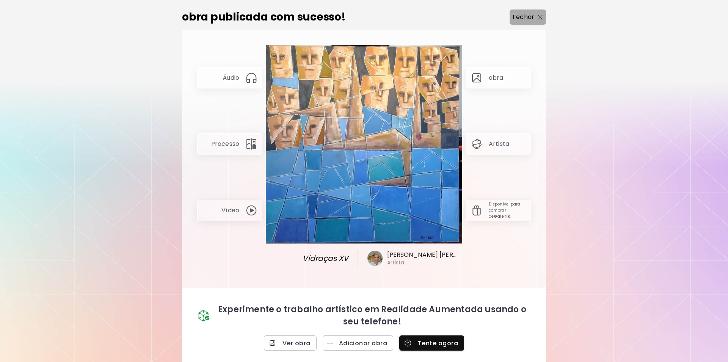
click at [538, 16] on img "button" at bounding box center [540, 17] width 5 height 5
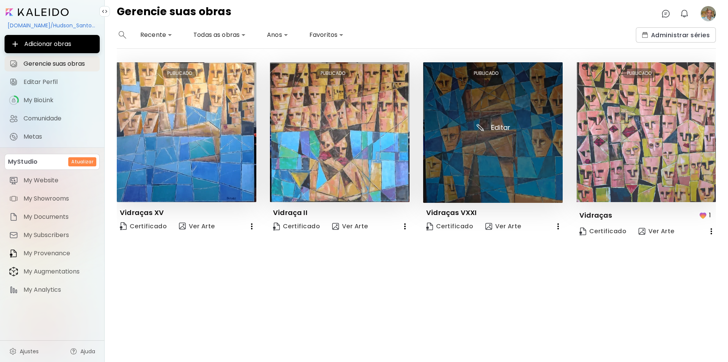
click at [507, 153] on img at bounding box center [493, 132] width 140 height 140
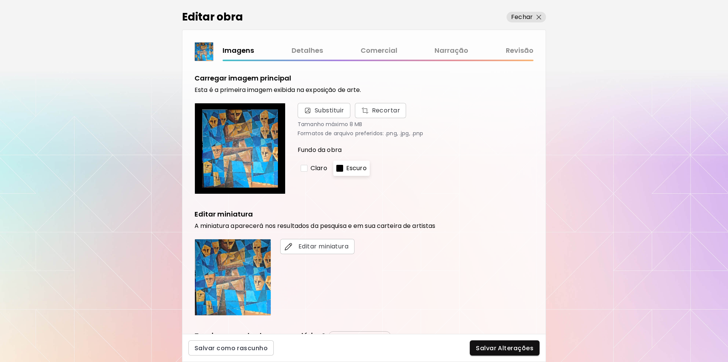
click at [525, 50] on link "Revisão" at bounding box center [520, 50] width 28 height 11
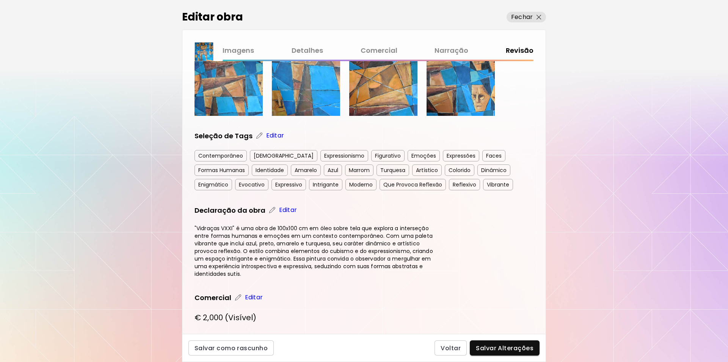
scroll to position [276, 0]
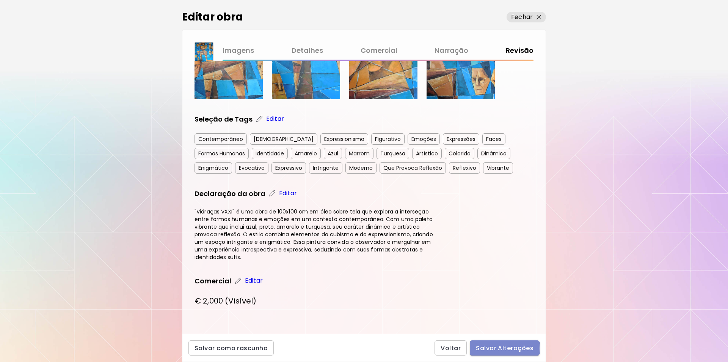
click at [500, 348] on span "Salvar Alterações" at bounding box center [505, 348] width 58 height 8
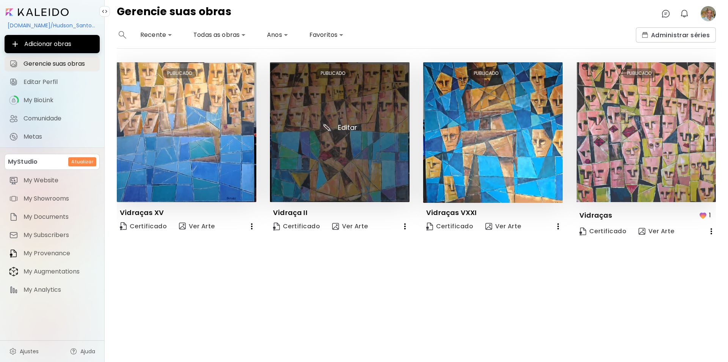
click at [353, 145] on img at bounding box center [340, 132] width 140 height 140
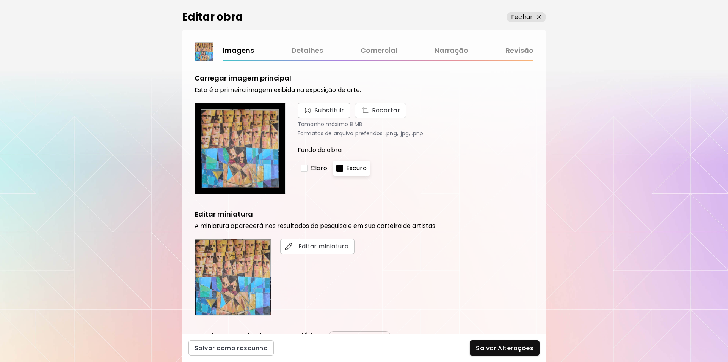
click at [515, 49] on link "Revisão" at bounding box center [520, 50] width 28 height 11
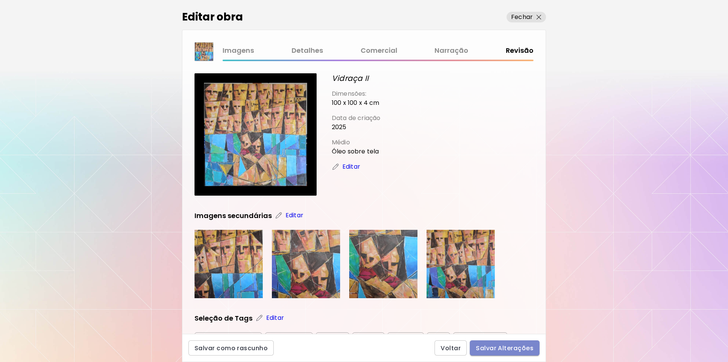
click at [510, 349] on span "Salvar Alterações" at bounding box center [505, 348] width 58 height 8
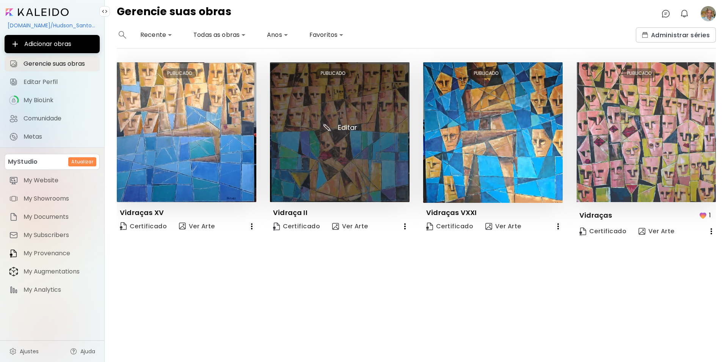
click at [353, 107] on img at bounding box center [340, 132] width 140 height 140
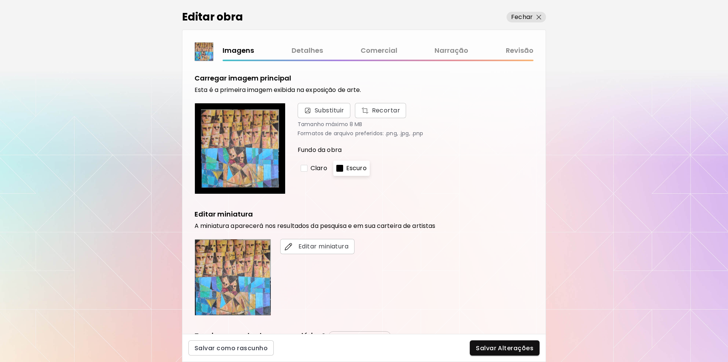
click at [522, 52] on link "Revisão" at bounding box center [520, 50] width 28 height 11
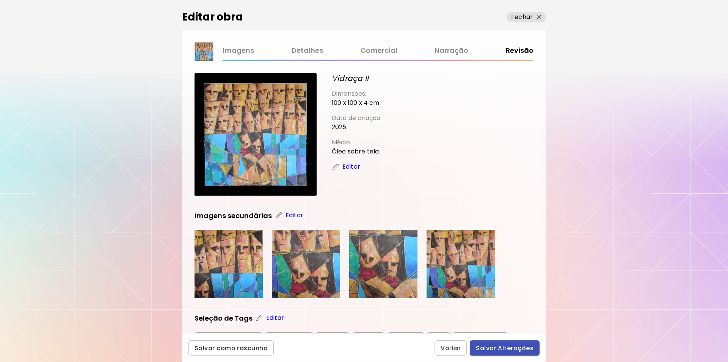
click at [504, 347] on span "Salvar Alterações" at bounding box center [505, 348] width 58 height 8
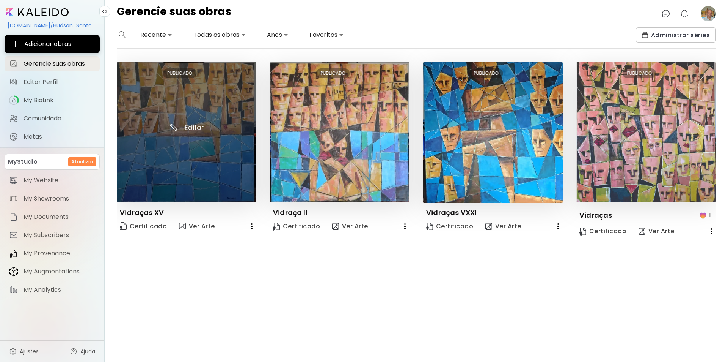
click at [174, 152] on img at bounding box center [187, 132] width 140 height 140
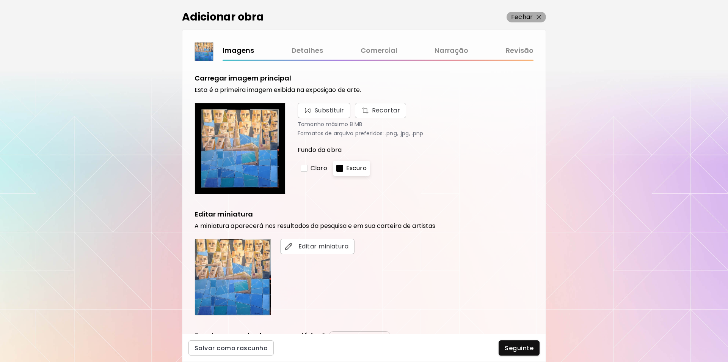
click at [524, 17] on p "Fechar" at bounding box center [522, 17] width 22 height 9
